Goal: Information Seeking & Learning: Learn about a topic

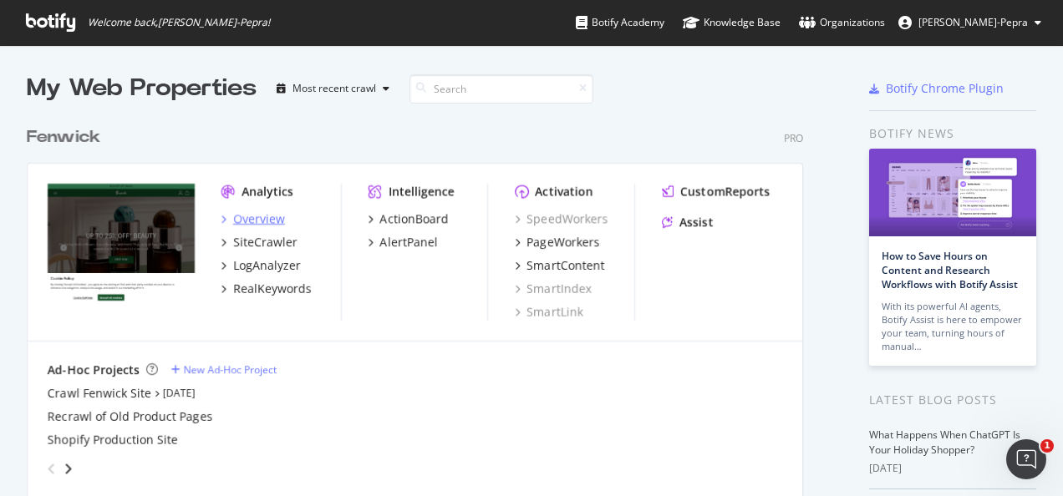
click at [264, 218] on div "Overview" at bounding box center [259, 219] width 52 height 17
